Goal: Transaction & Acquisition: Purchase product/service

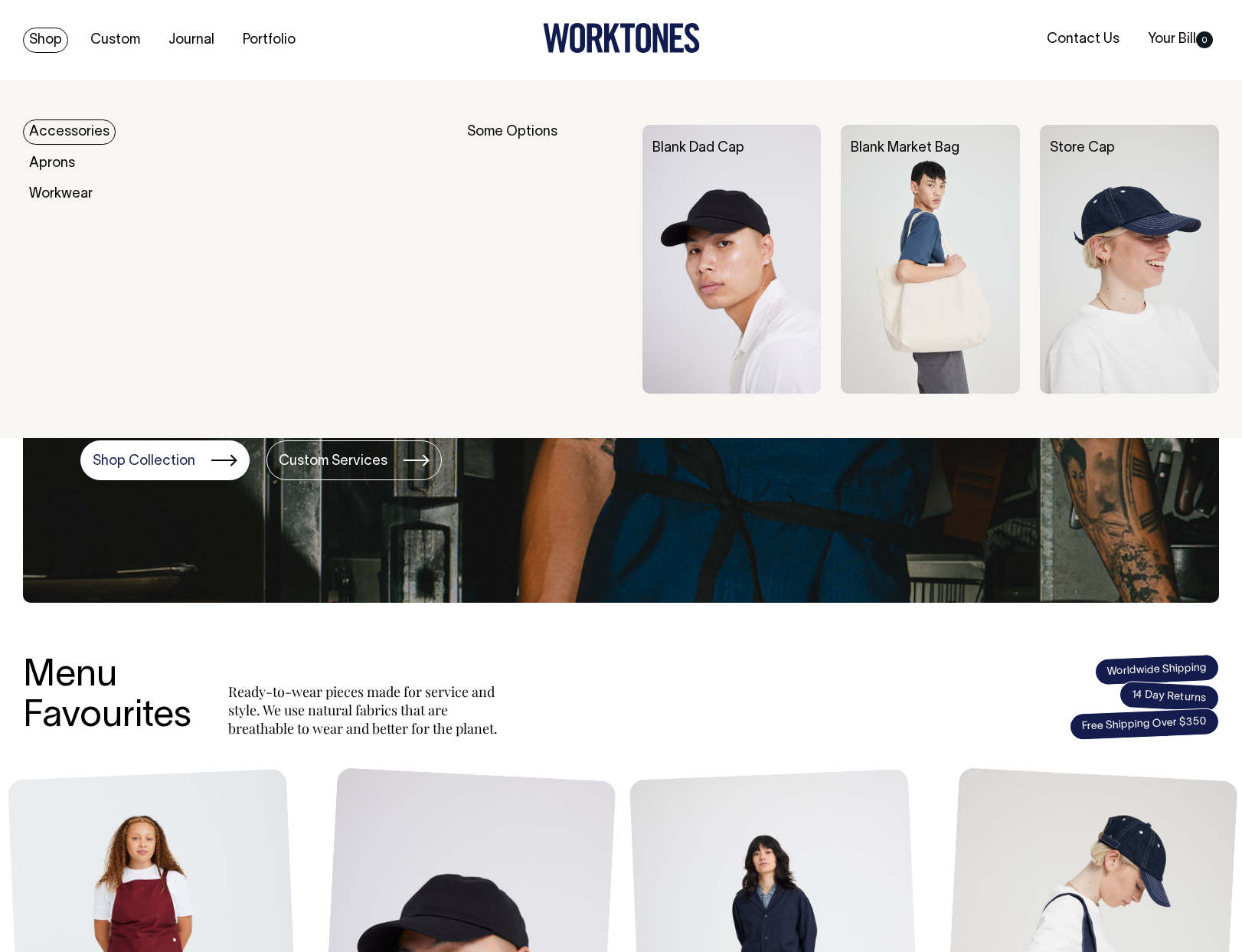
click at [57, 40] on link "Shop" at bounding box center [45, 40] width 45 height 26
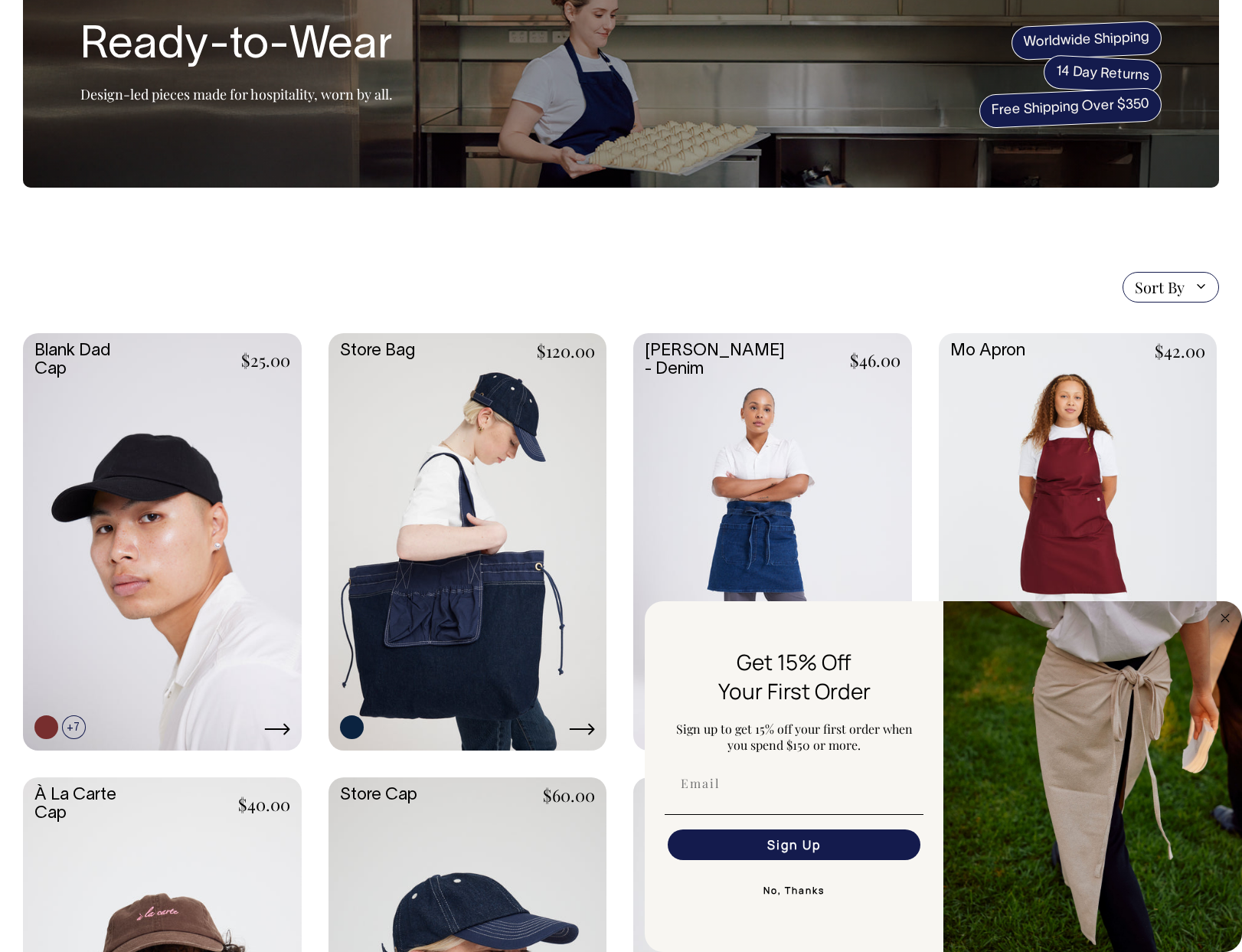
scroll to position [179, 0]
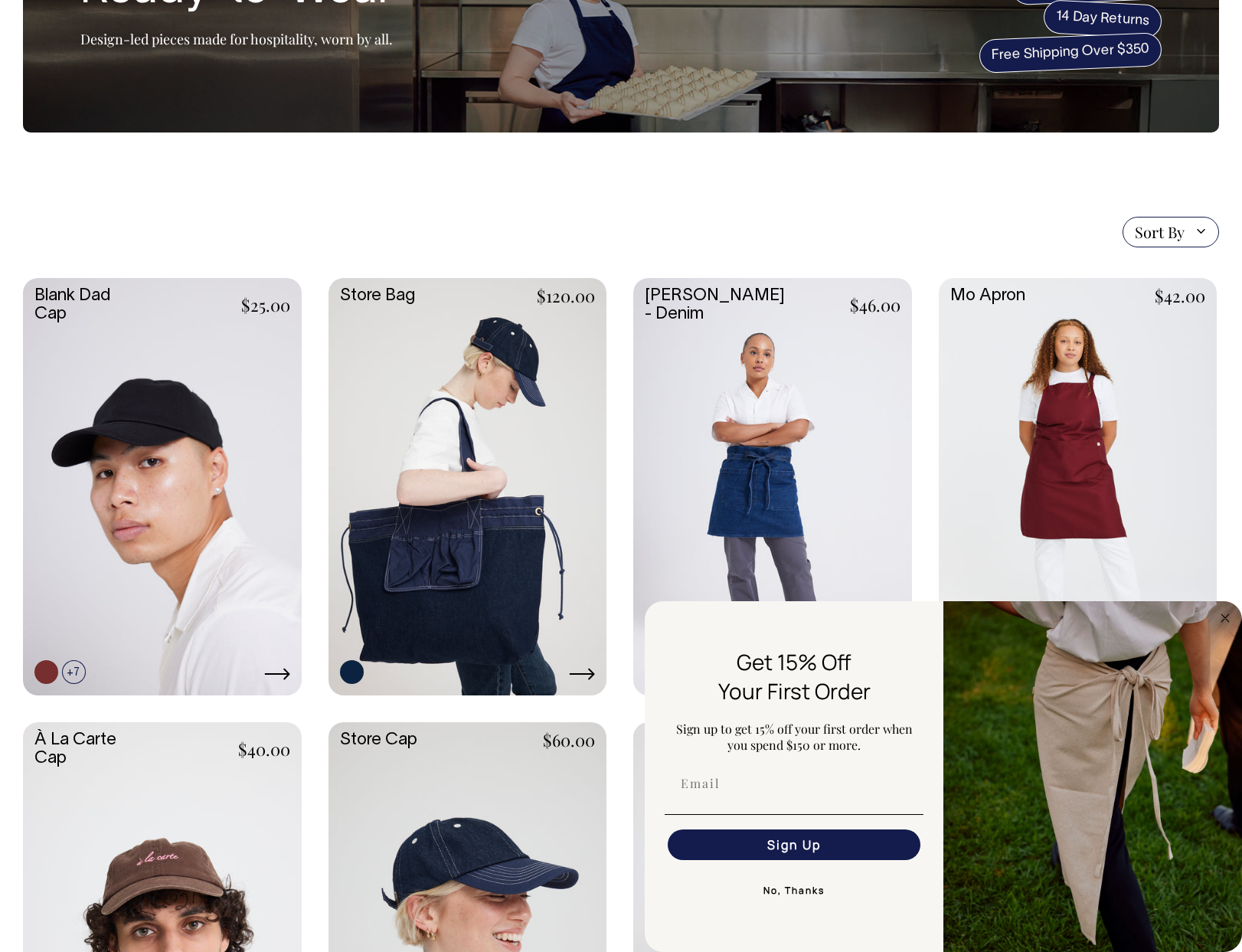
drag, startPoint x: 1250, startPoint y: 156, endPoint x: 1251, endPoint y: 206, distance: 50.0
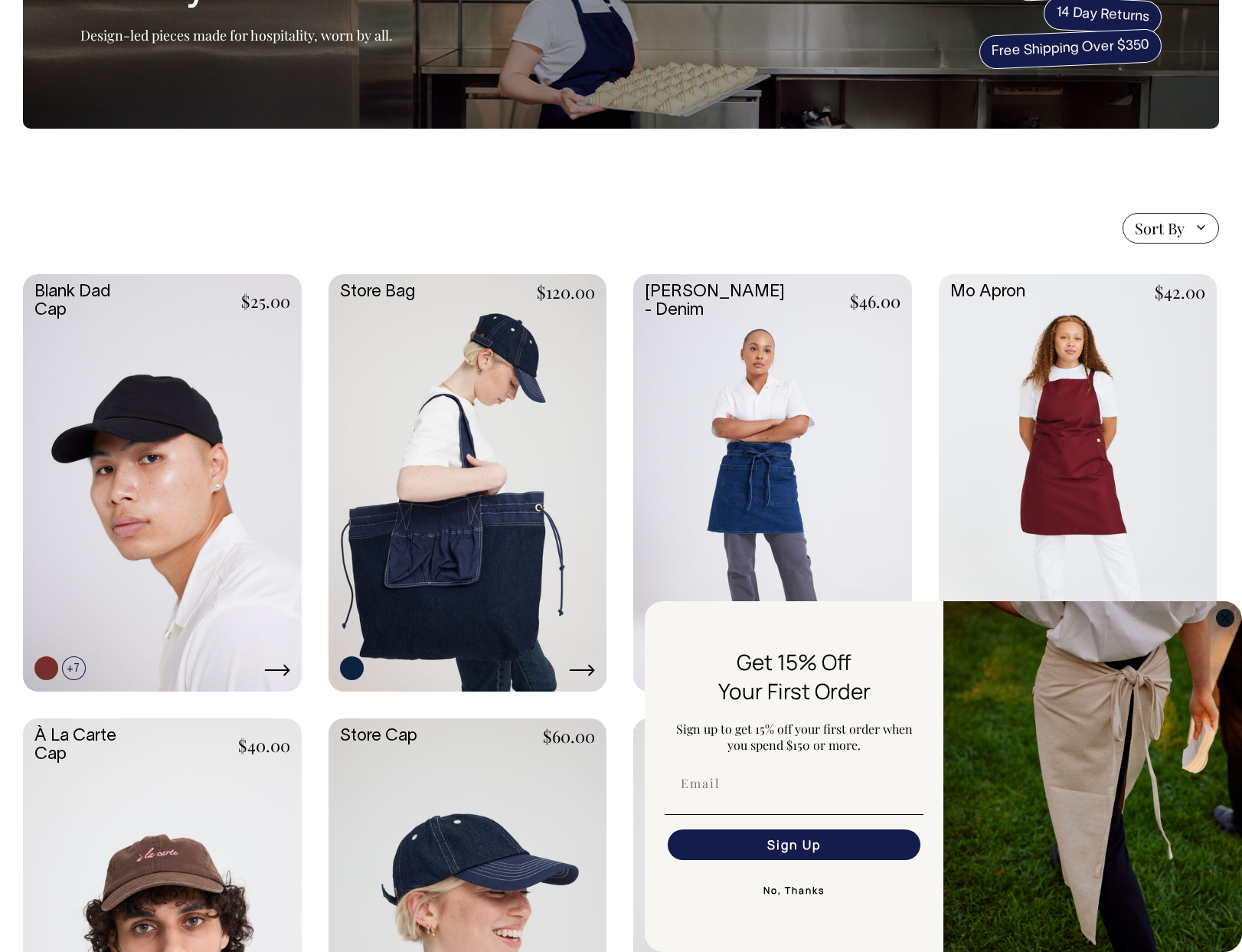
click at [1225, 619] on icon "Close dialog" at bounding box center [1225, 618] width 19 height 19
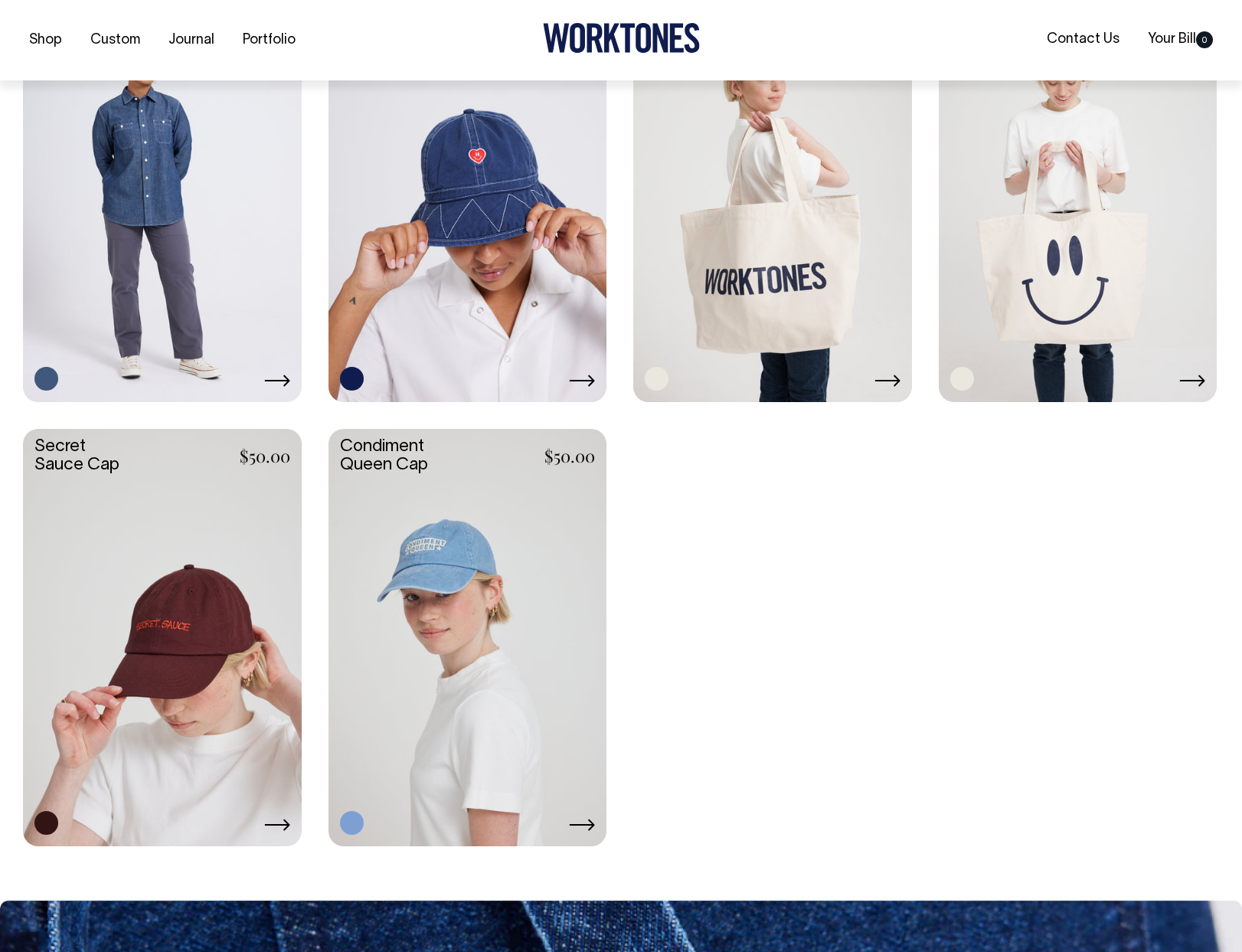
scroll to position [2694, 0]
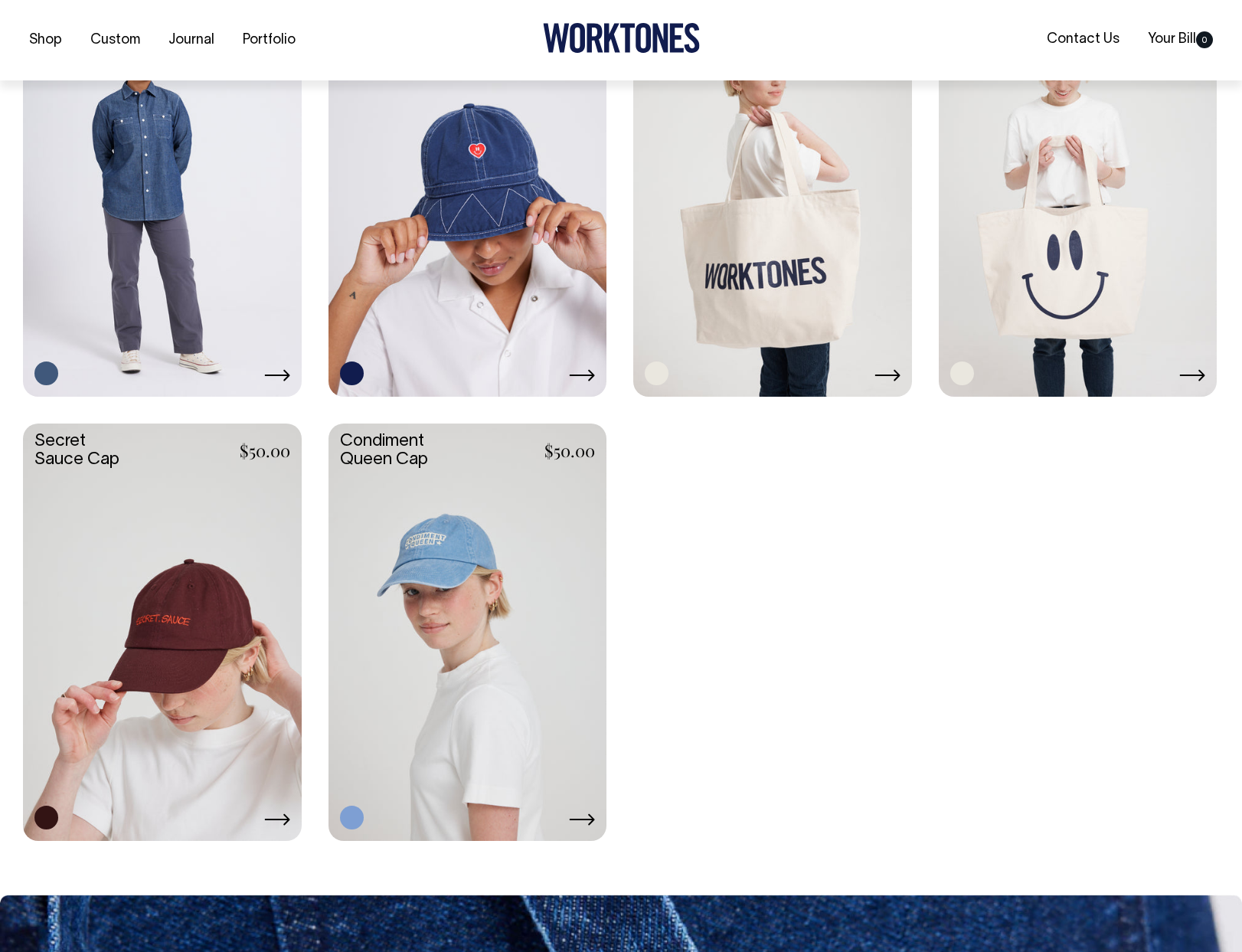
click at [519, 191] on link at bounding box center [468, 186] width 279 height 414
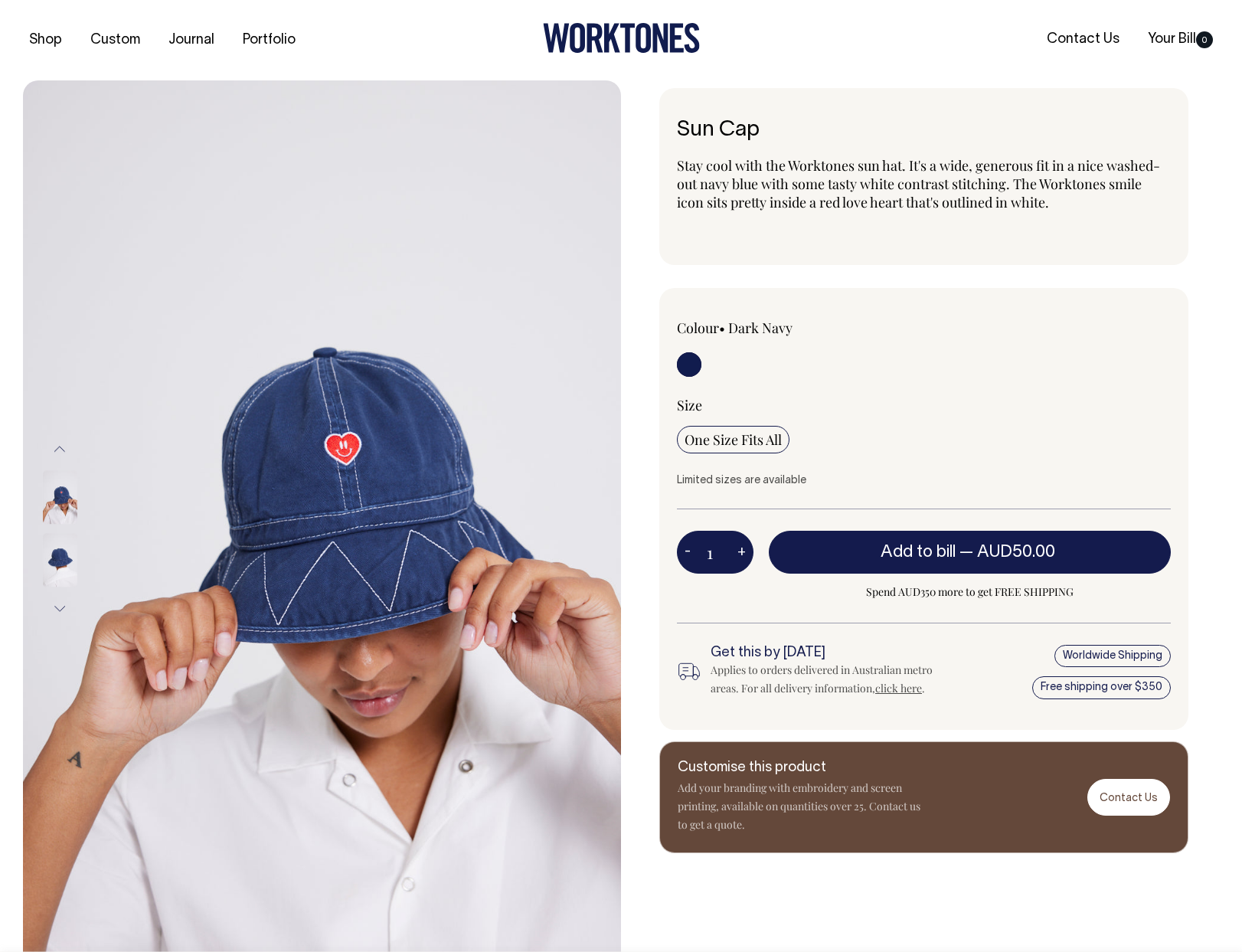
click at [61, 555] on img at bounding box center [59, 560] width 35 height 53
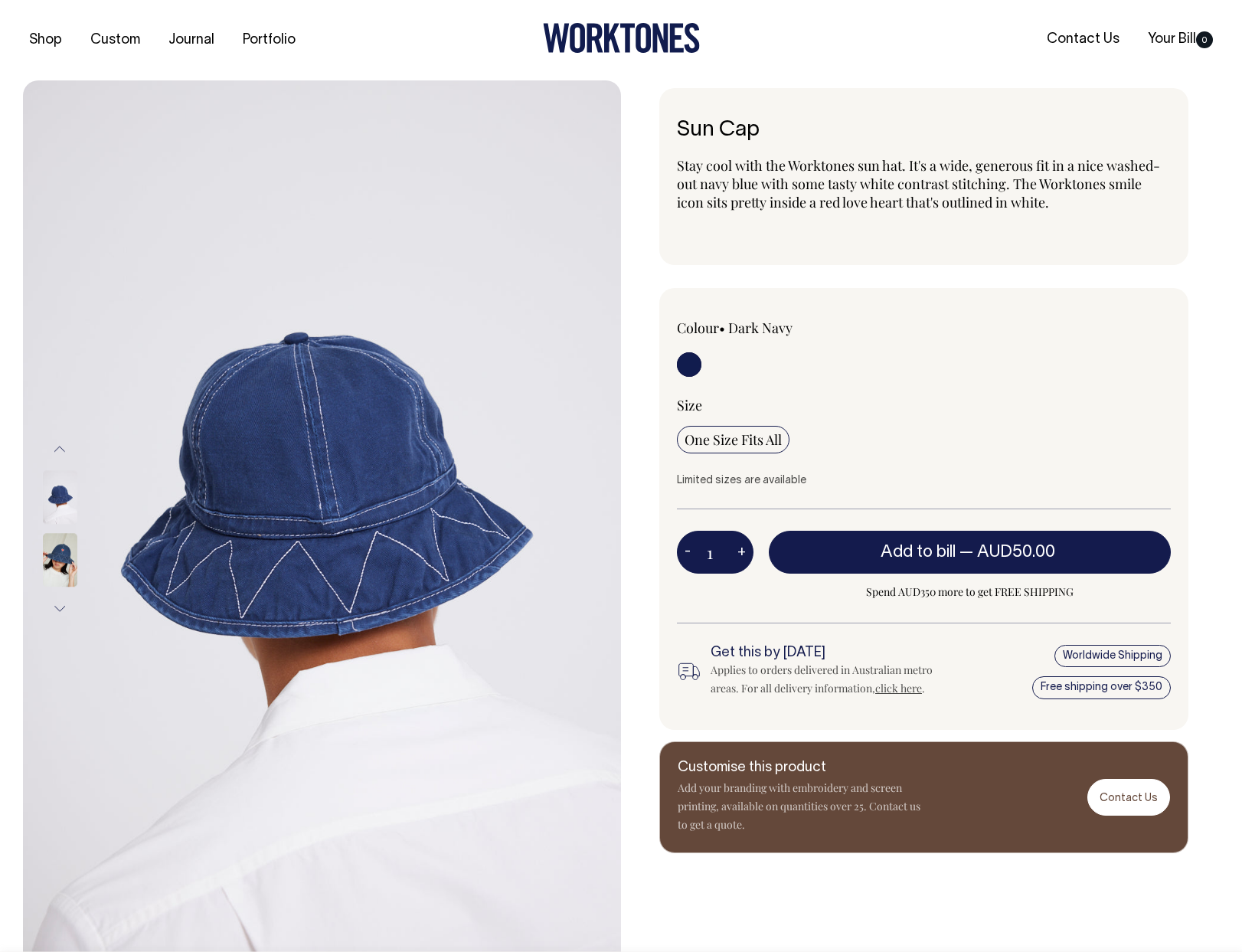
click at [60, 494] on img at bounding box center [59, 497] width 35 height 53
drag, startPoint x: 56, startPoint y: 562, endPoint x: 57, endPoint y: 552, distance: 10.0
click at [56, 562] on img at bounding box center [59, 560] width 35 height 53
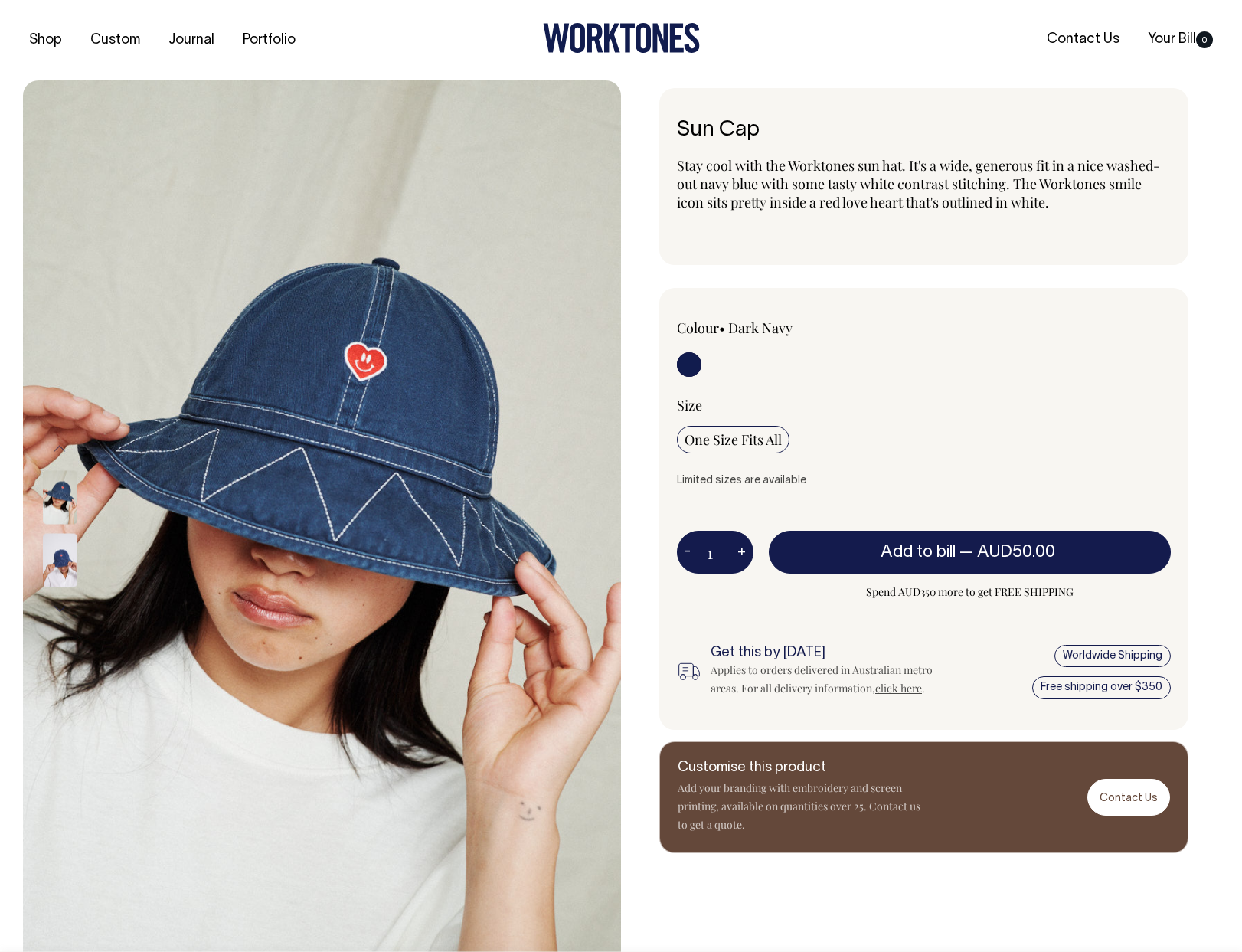
click at [61, 569] on img at bounding box center [59, 559] width 35 height 53
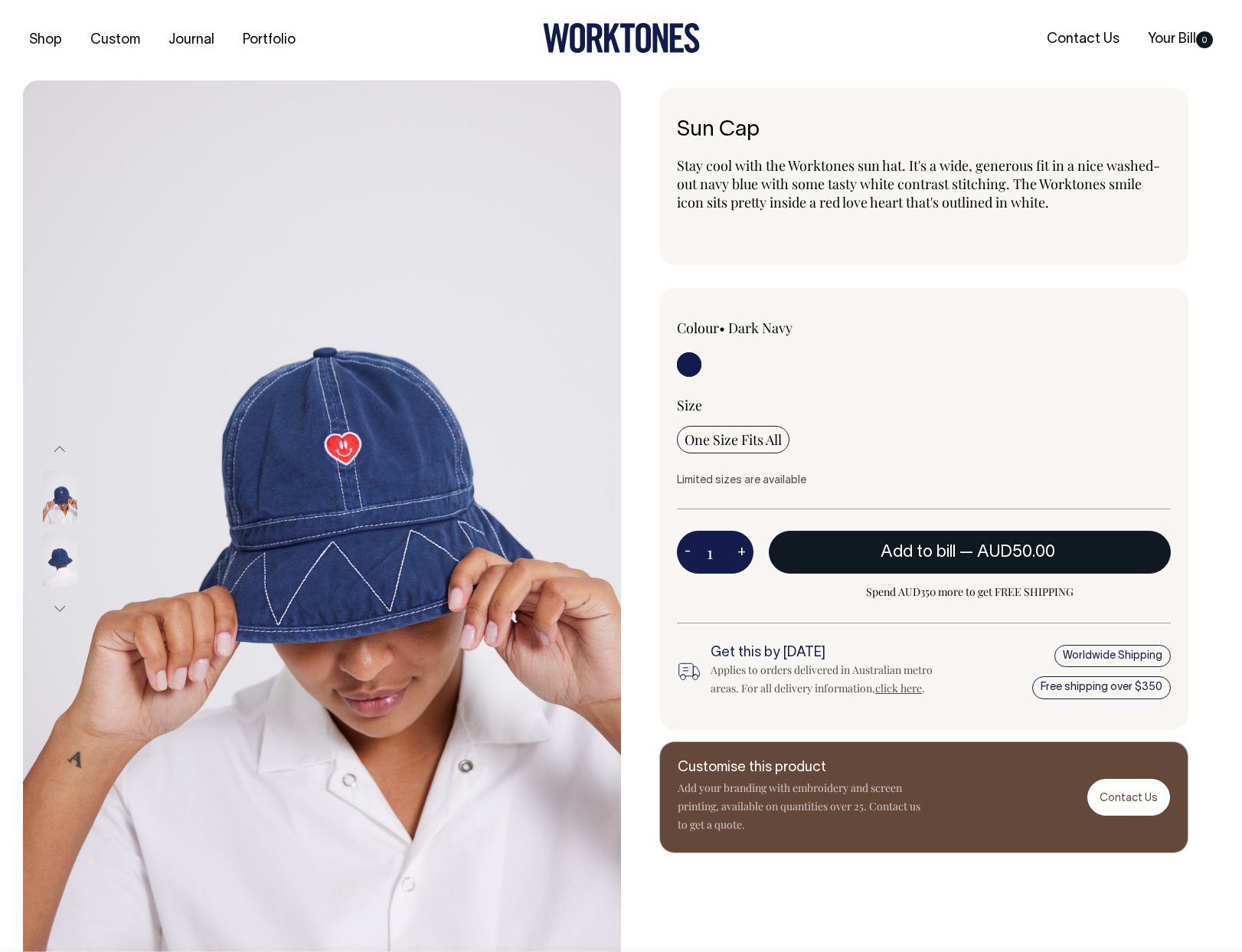
click at [974, 558] on button "Add to bill — AUD50.00" at bounding box center [969, 551] width 402 height 42
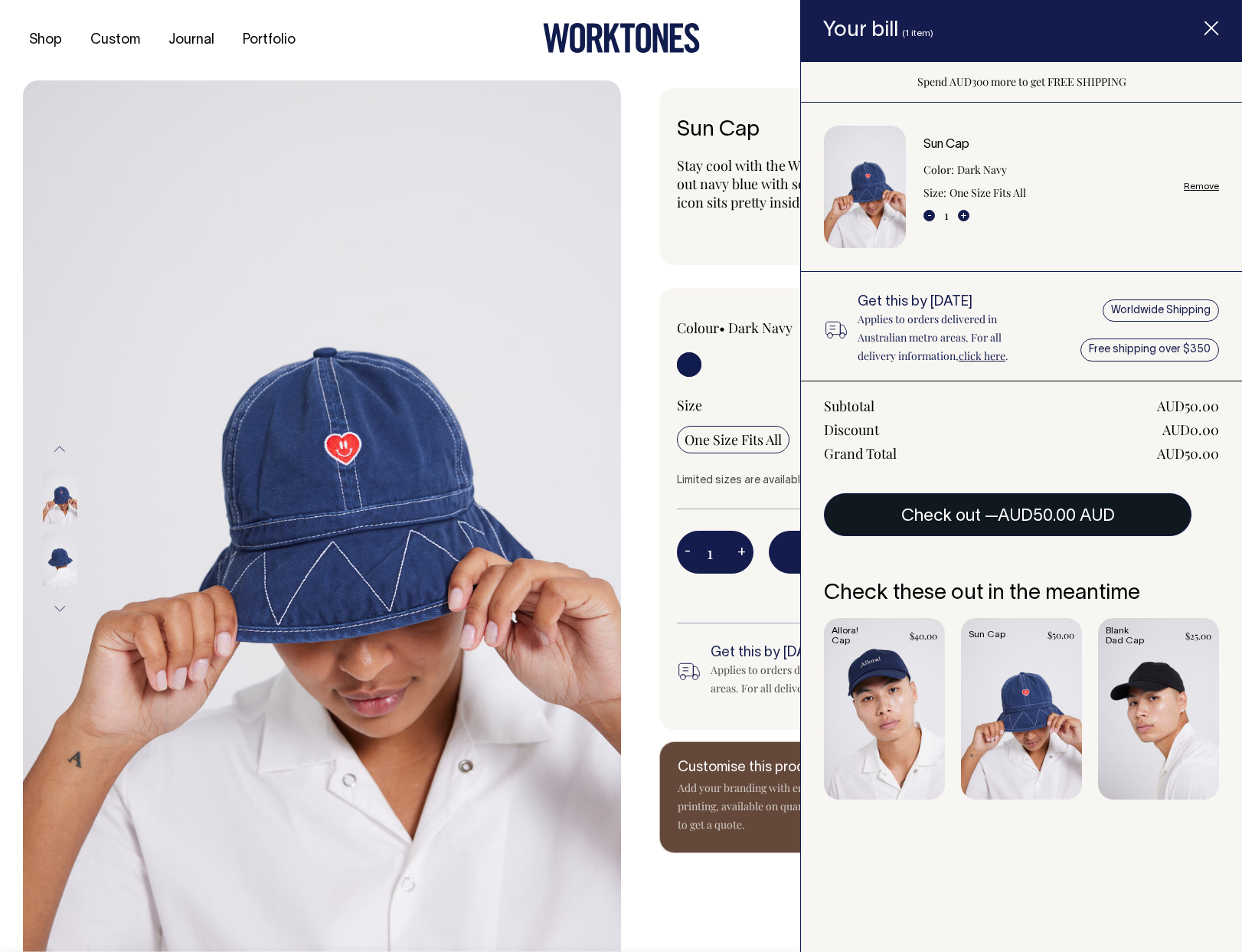
click at [1004, 511] on span "AUD50.00 AUD" at bounding box center [1056, 516] width 117 height 16
